Goal: Register for event/course

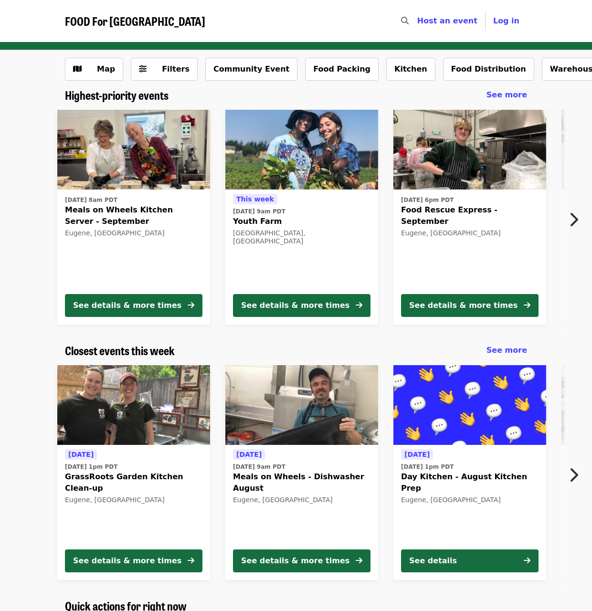
click at [149, 52] on div "Map Filters Community Event Food Packing Kitchen Food Distribution Warehouse Mo…" at bounding box center [296, 69] width 592 height 38
click at [162, 74] on span "Filters" at bounding box center [176, 68] width 28 height 9
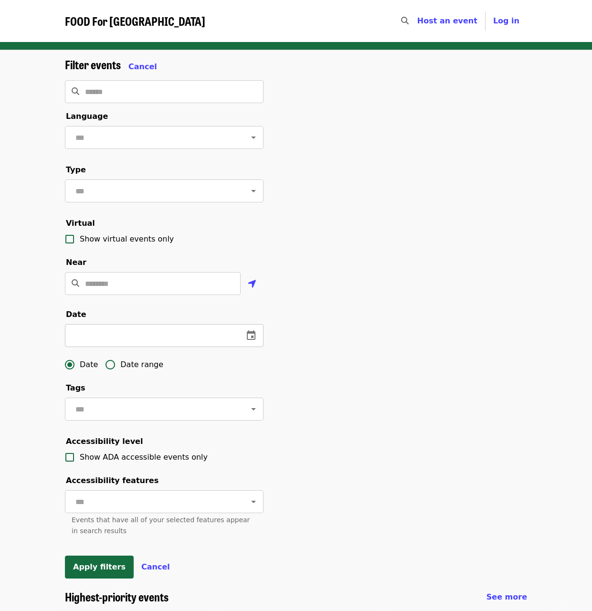
click at [250, 340] on icon "change date" at bounding box center [251, 336] width 9 height 10
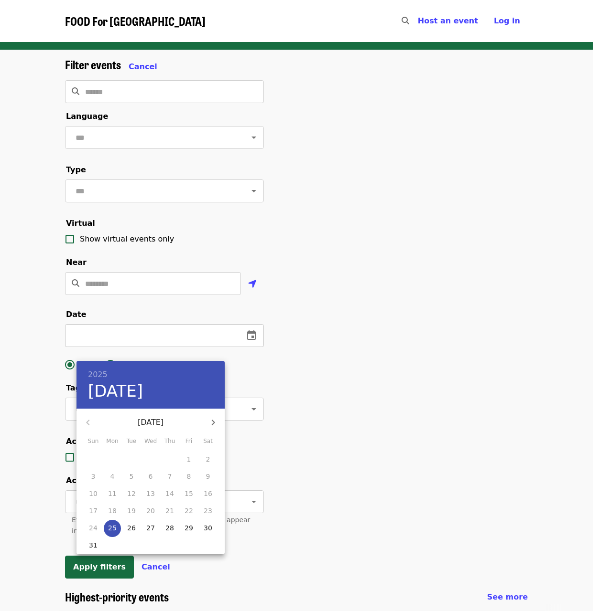
click at [250, 347] on div at bounding box center [300, 305] width 600 height 611
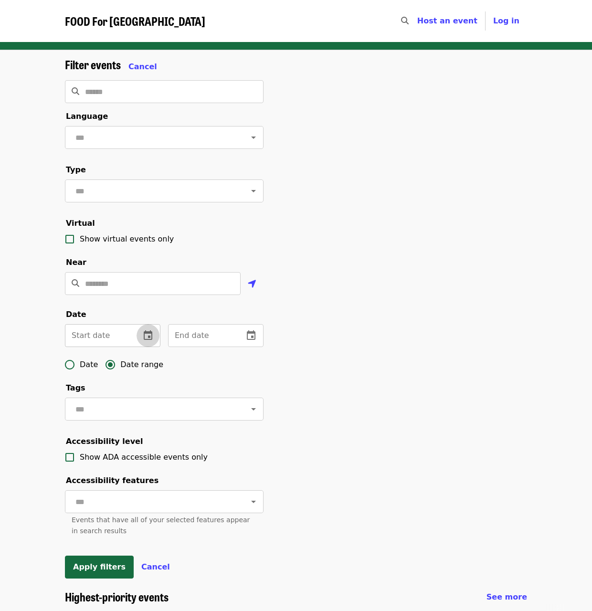
click at [142, 342] on icon "change date" at bounding box center [147, 335] width 11 height 11
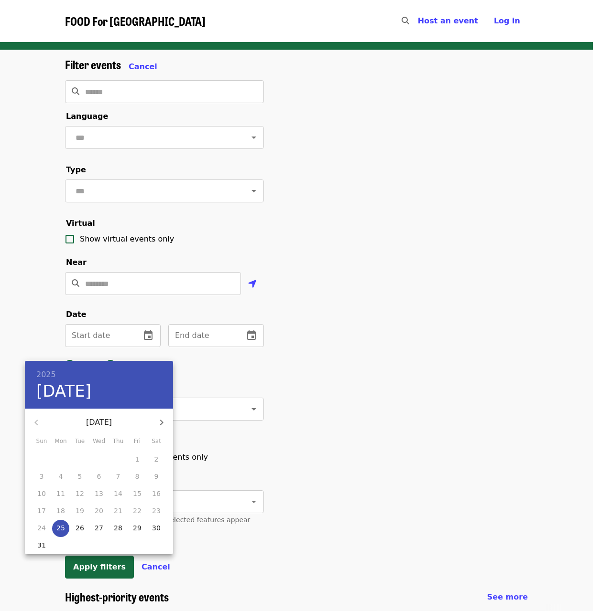
drag, startPoint x: 63, startPoint y: 529, endPoint x: 101, endPoint y: 507, distance: 44.1
click at [63, 528] on p "25" at bounding box center [60, 529] width 9 height 10
type input "**********"
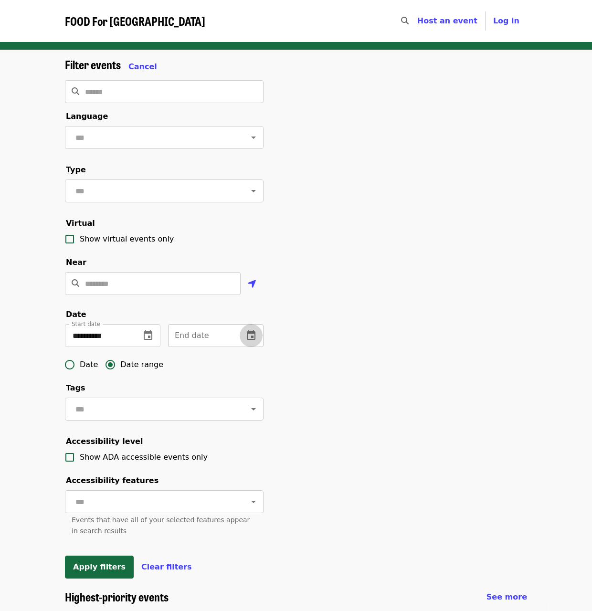
click at [246, 342] on icon "change date" at bounding box center [251, 335] width 11 height 11
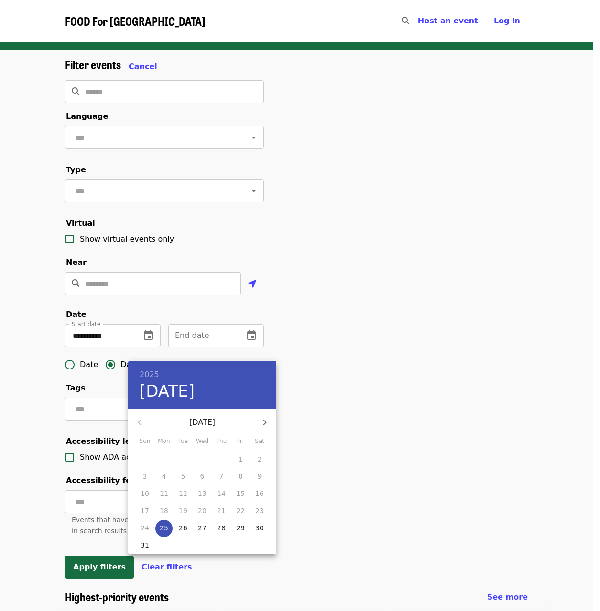
click at [268, 424] on icon "button" at bounding box center [264, 422] width 11 height 11
click at [238, 530] on p "31" at bounding box center [240, 529] width 9 height 10
type input "**********"
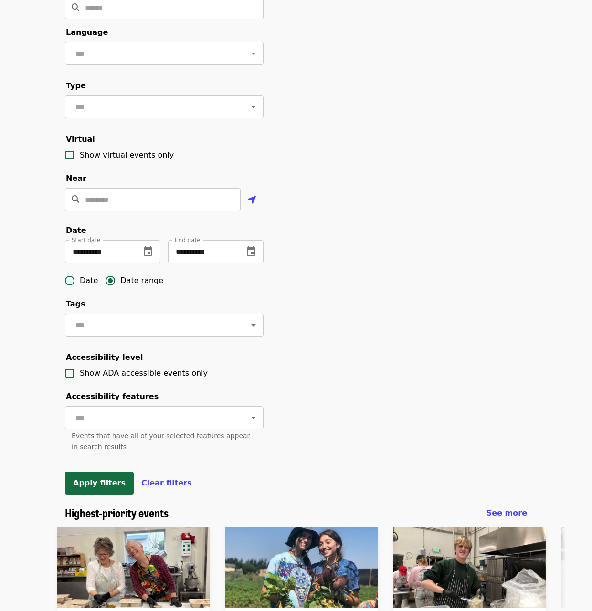
scroll to position [239, 0]
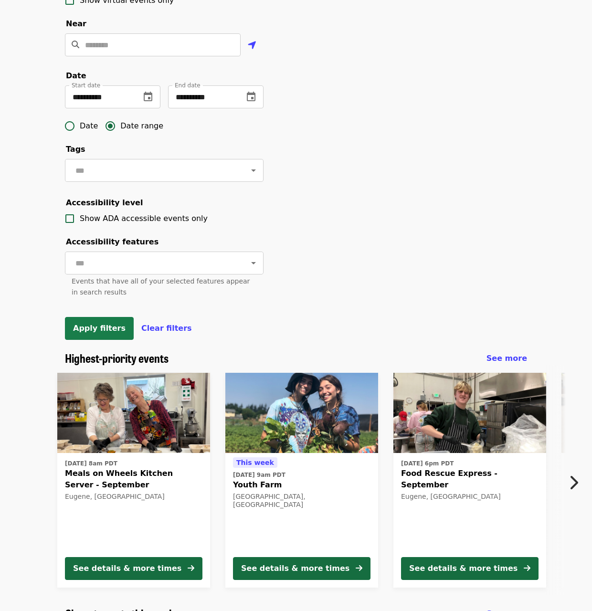
click at [72, 340] on button "Apply filters" at bounding box center [99, 328] width 69 height 23
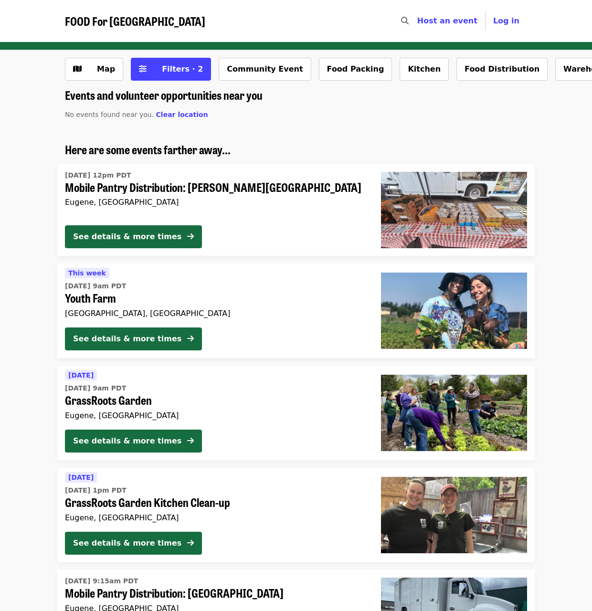
click at [240, 188] on span "Mobile Pantry Distribution: [PERSON_NAME][GEOGRAPHIC_DATA]" at bounding box center [215, 188] width 301 height 14
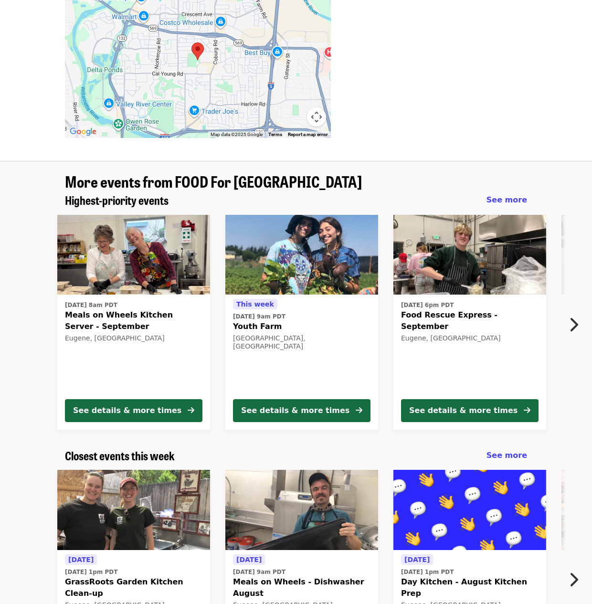
scroll to position [669, 0]
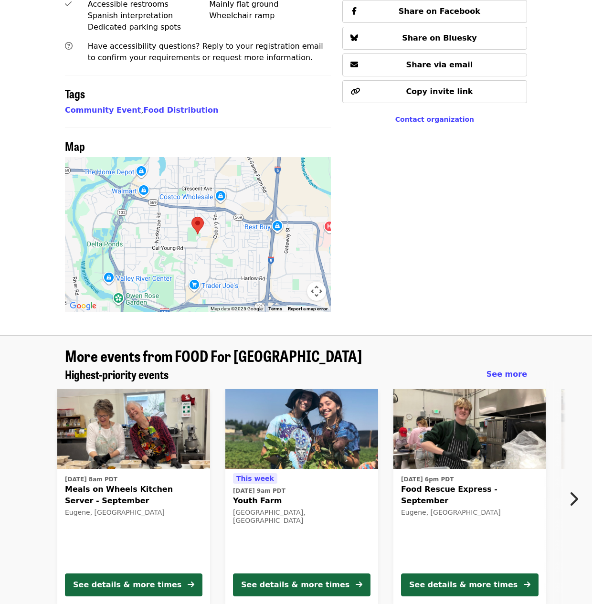
click at [167, 487] on span "Meals on Wheels Kitchen Server - September" at bounding box center [134, 495] width 138 height 23
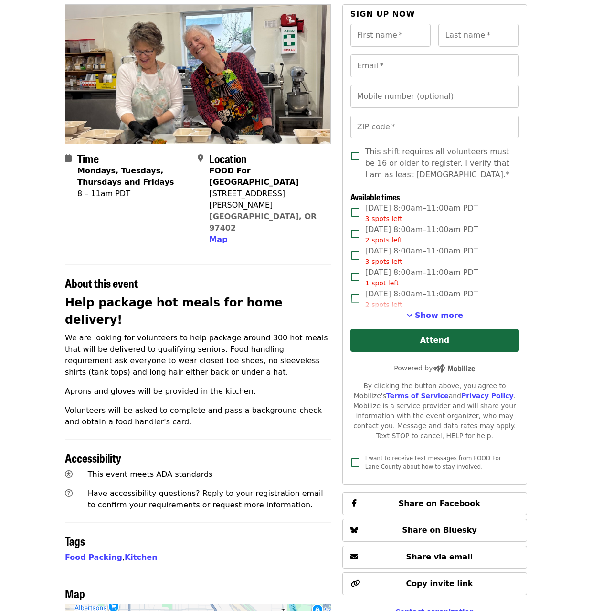
scroll to position [96, 0]
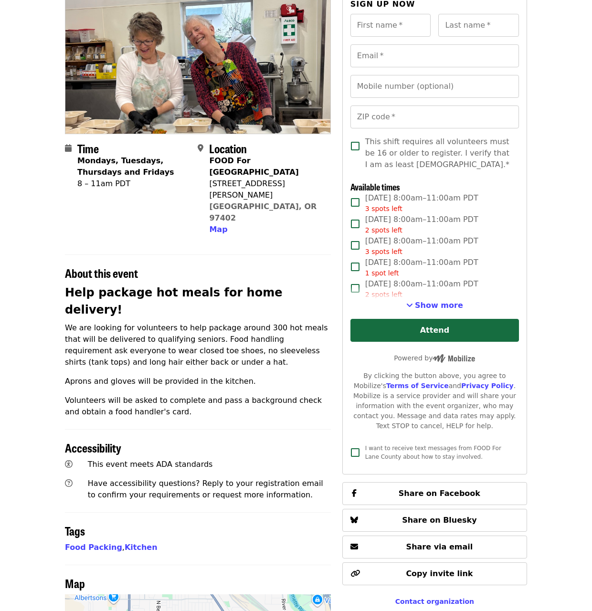
click at [435, 306] on span "Show more" at bounding box center [439, 305] width 48 height 9
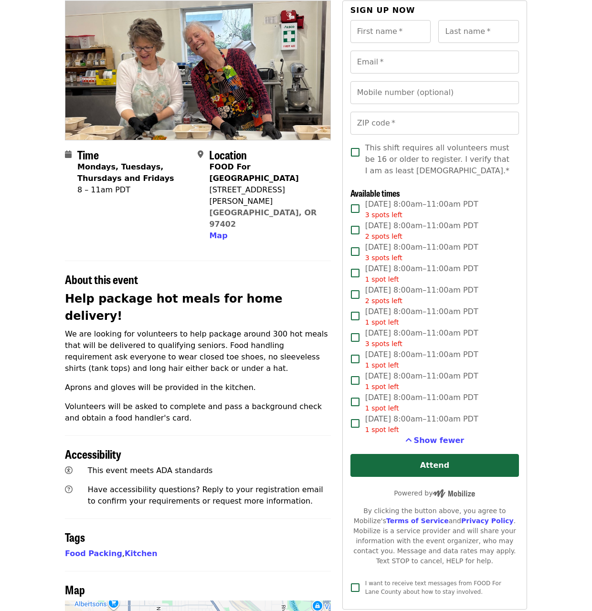
scroll to position [48, 0]
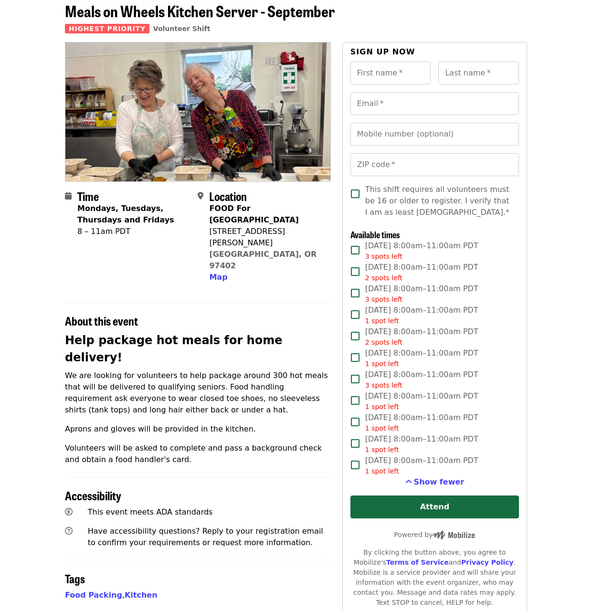
click at [368, 323] on span "1 spot left" at bounding box center [382, 321] width 34 height 8
click at [368, 321] on span "1 spot left" at bounding box center [382, 321] width 34 height 8
click at [367, 333] on span "[DATE] 8:00am–11:00am PDT 2 spots left" at bounding box center [421, 336] width 113 height 21
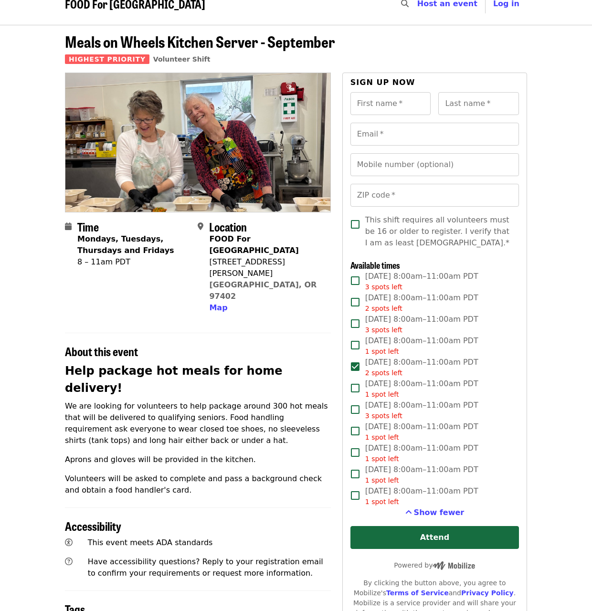
scroll to position [0, 0]
